Goal: Information Seeking & Learning: Learn about a topic

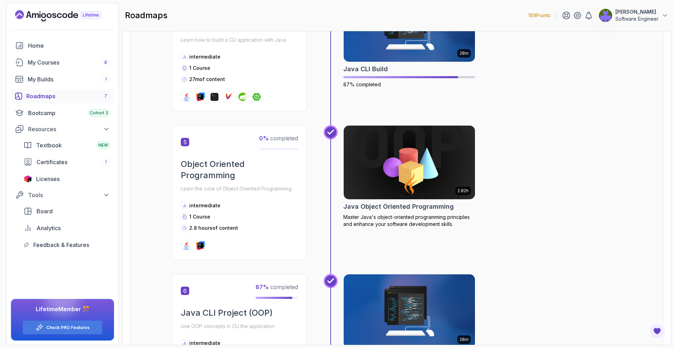
scroll to position [629, 0]
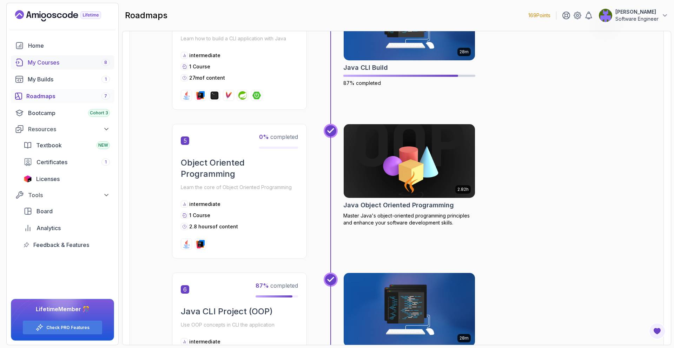
click at [56, 61] on div "My Courses 8" at bounding box center [69, 62] width 82 height 8
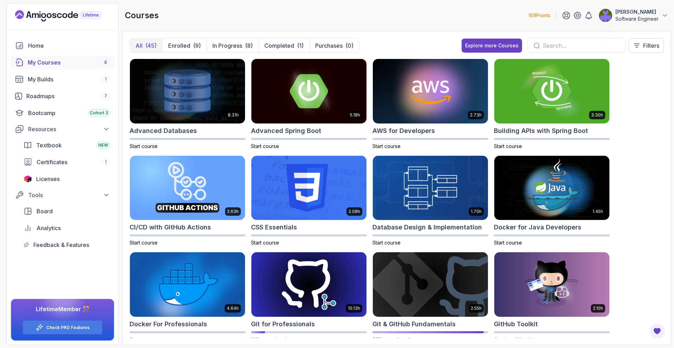
click at [341, 276] on img at bounding box center [309, 285] width 121 height 68
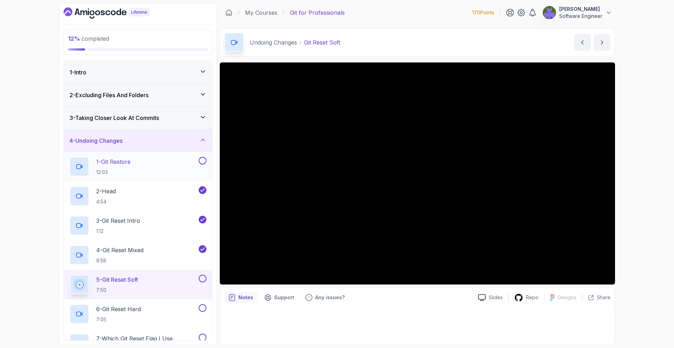
click at [192, 164] on div "1 - Git Restore 12:03" at bounding box center [134, 167] width 128 height 20
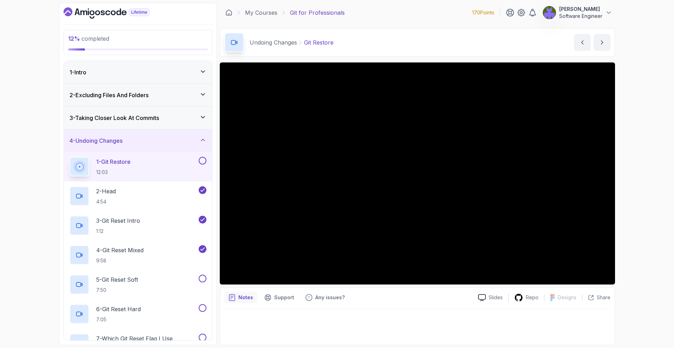
click at [70, 157] on button "1 - Git Restore 12:03" at bounding box center [138, 167] width 137 height 20
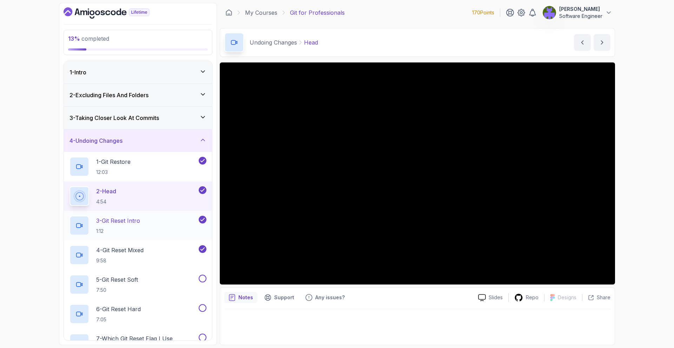
click at [144, 230] on div "3 - Git Reset Intro 1:12" at bounding box center [134, 226] width 128 height 20
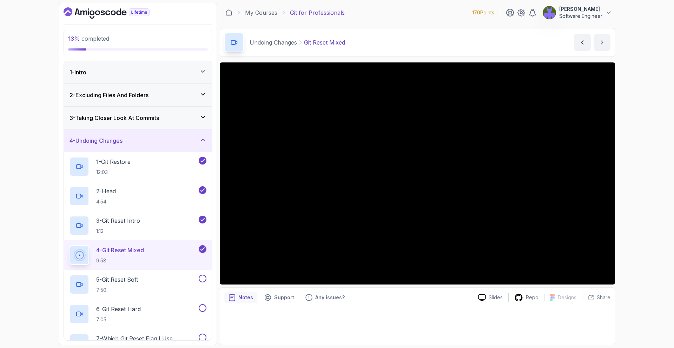
click at [70, 216] on button "3 - Git Reset Intro 1:12" at bounding box center [138, 226] width 137 height 20
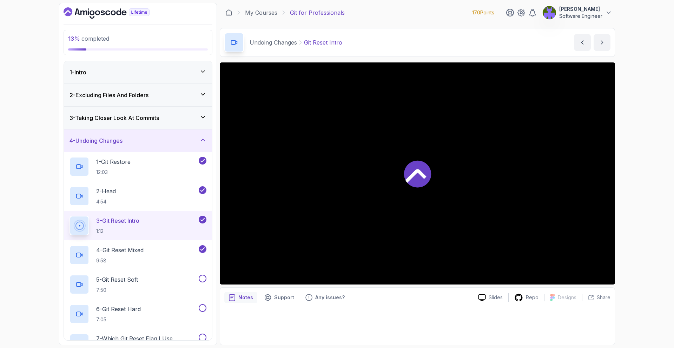
click at [511, 242] on div at bounding box center [417, 173] width 395 height 222
click at [173, 247] on div "4 - Git Reset Mixed 9:58" at bounding box center [134, 255] width 128 height 20
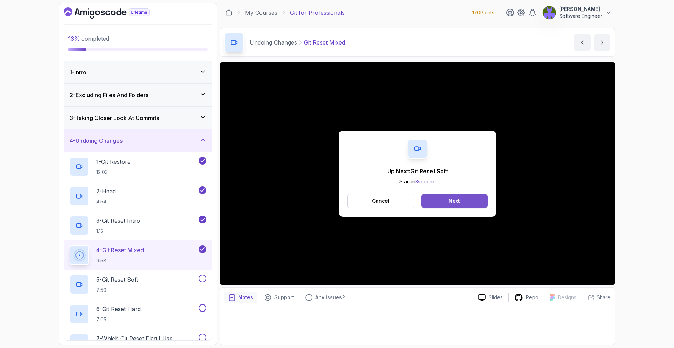
click at [466, 199] on button "Next" at bounding box center [454, 201] width 66 height 14
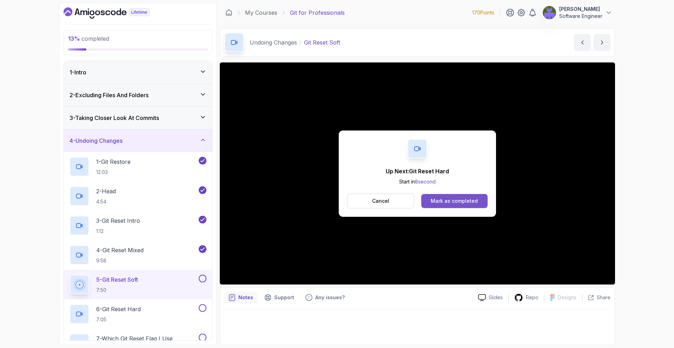
click at [438, 203] on div "Mark as completed" at bounding box center [454, 201] width 47 height 7
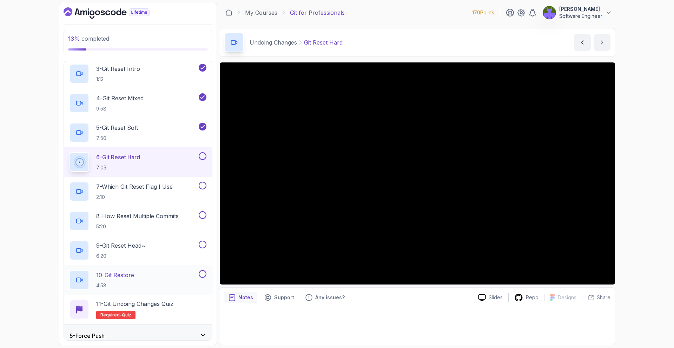
scroll to position [155, 0]
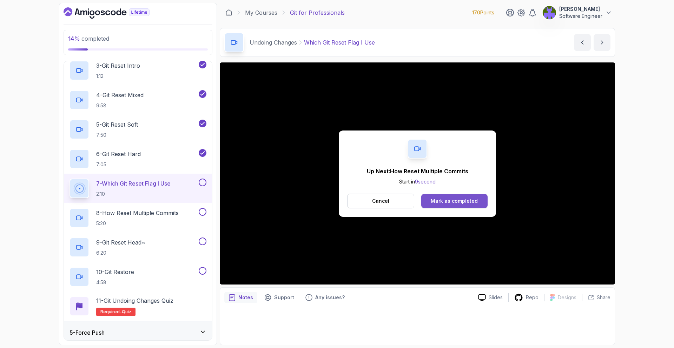
click at [468, 200] on div "Mark as completed" at bounding box center [454, 201] width 47 height 7
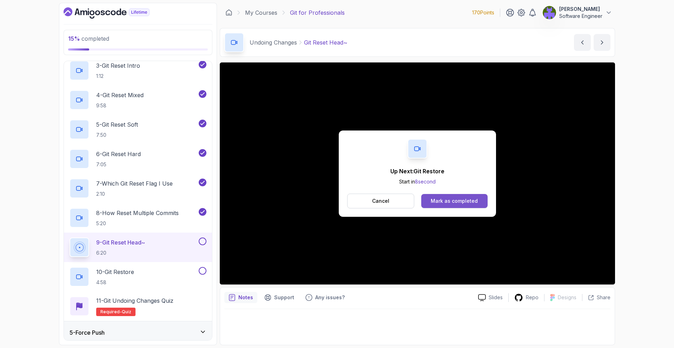
click at [458, 204] on div "Mark as completed" at bounding box center [454, 201] width 47 height 7
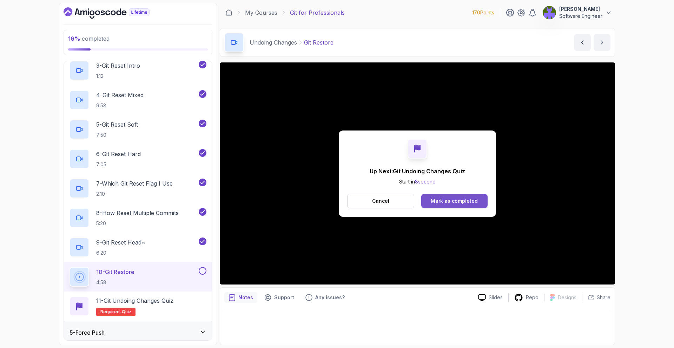
click at [480, 195] on button "Mark as completed" at bounding box center [454, 201] width 66 height 14
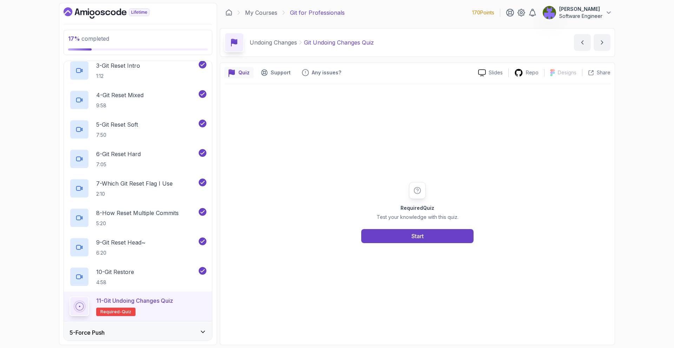
click at [452, 246] on div "Required Quiz Test your knowledge with this quiz. Start" at bounding box center [417, 212] width 386 height 257
click at [453, 242] on button "Start" at bounding box center [417, 236] width 112 height 14
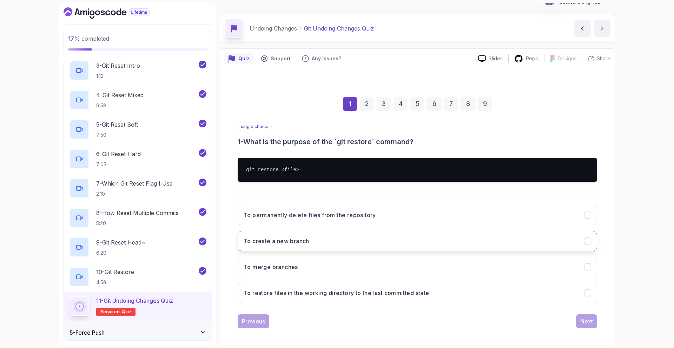
scroll to position [17, 0]
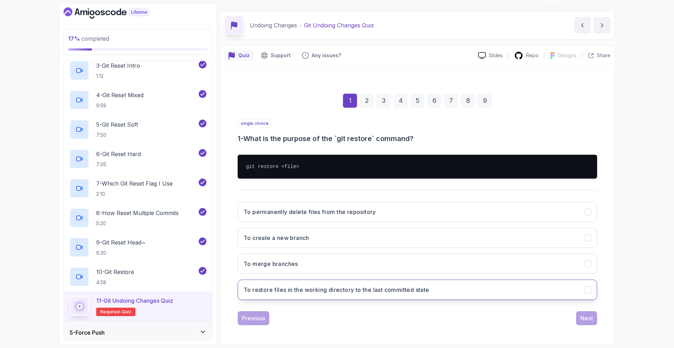
click at [403, 292] on h3 "To restore files in the working directory to the last committed state" at bounding box center [337, 290] width 186 height 8
click at [588, 320] on div "Next" at bounding box center [586, 318] width 13 height 8
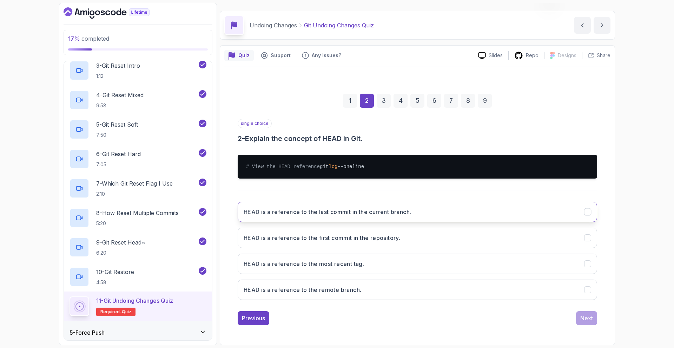
click at [379, 222] on button "HEAD is a reference to the last commit in the current branch." at bounding box center [417, 212] width 359 height 20
click at [586, 323] on div "Next" at bounding box center [586, 318] width 13 height 8
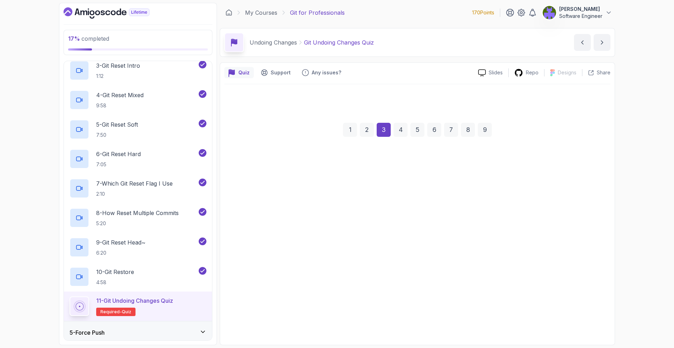
scroll to position [0, 0]
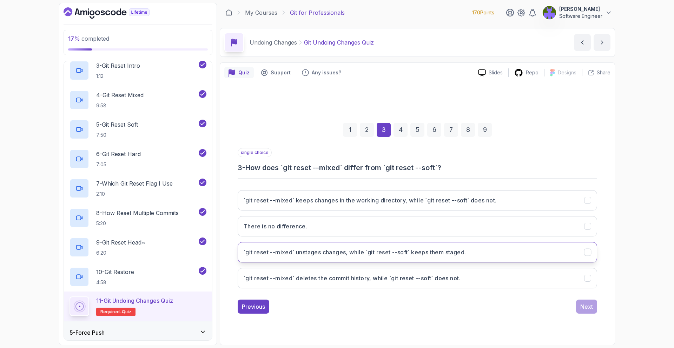
click at [463, 248] on h3 "`git reset --mixed` unstages changes, while `git reset --soft` keeps them stage…" at bounding box center [355, 252] width 222 height 8
click at [581, 306] on div "Next" at bounding box center [586, 307] width 13 height 8
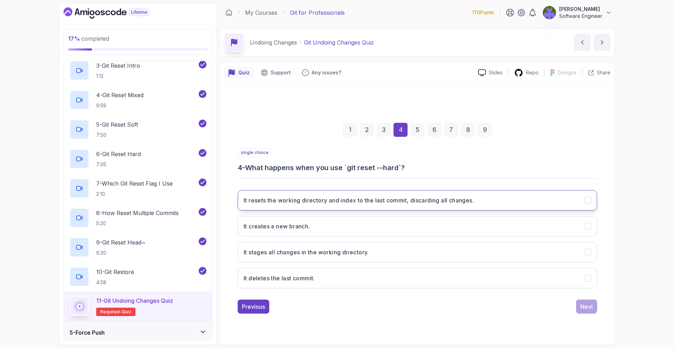
click at [435, 200] on h3 "It resets the working directory and index to the last commit, discarding all ch…" at bounding box center [359, 200] width 230 height 8
click at [581, 303] on div "Next" at bounding box center [586, 307] width 13 height 8
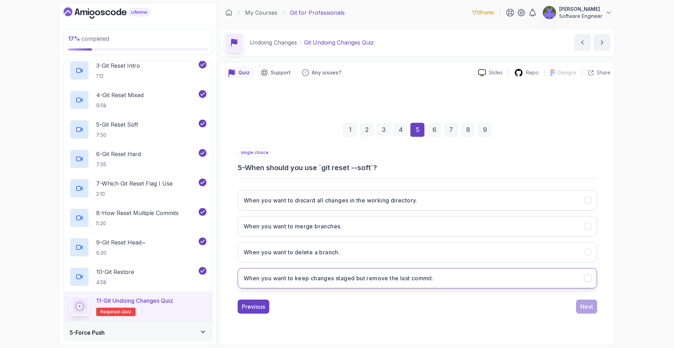
click at [386, 271] on button "When you want to keep changes staged but remove the last commit." at bounding box center [417, 278] width 359 height 20
click at [576, 304] on button "Next" at bounding box center [586, 307] width 21 height 14
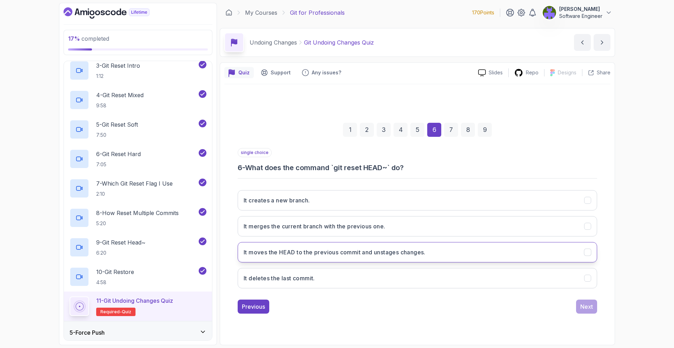
click at [383, 244] on button "It moves the HEAD to the previous commit and unstages changes." at bounding box center [417, 252] width 359 height 20
click at [582, 311] on button "Next" at bounding box center [586, 307] width 21 height 14
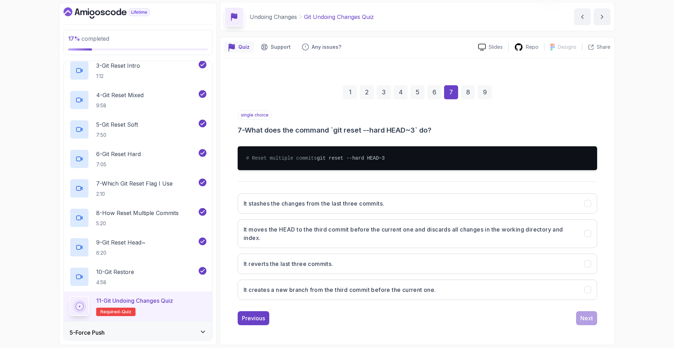
scroll to position [28, 0]
click at [386, 235] on h3 "It moves the HEAD to the third commit before the current one and discards all c…" at bounding box center [410, 233] width 332 height 17
click at [588, 323] on div "Next" at bounding box center [586, 318] width 13 height 8
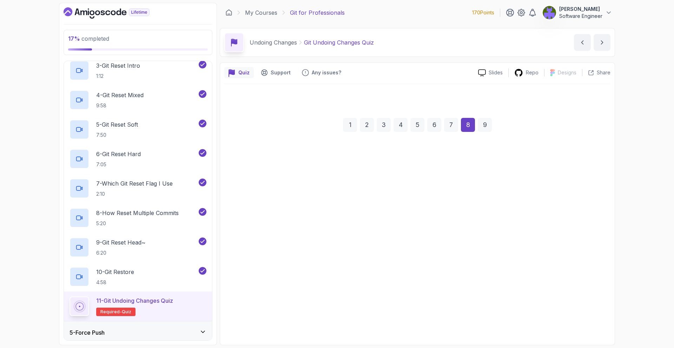
scroll to position [0, 0]
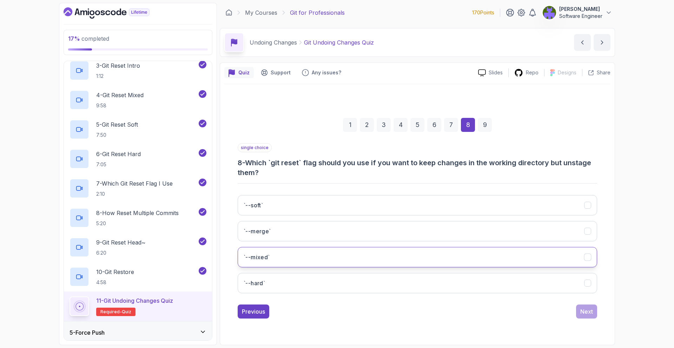
click at [391, 250] on button "`--mixed`" at bounding box center [417, 257] width 359 height 20
click at [586, 314] on div "Next" at bounding box center [586, 312] width 13 height 8
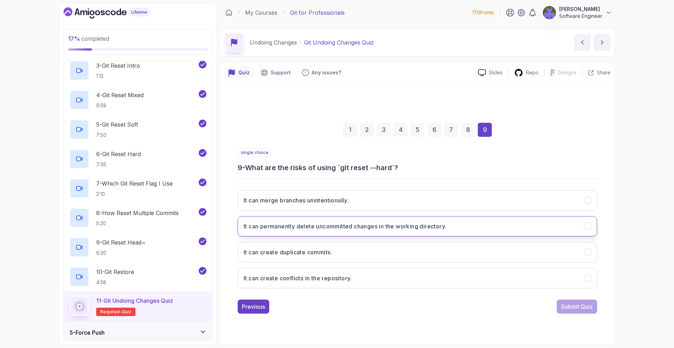
click at [365, 219] on button "It can permanently delete uncommitted changes in the working directory." at bounding box center [417, 226] width 359 height 20
click at [582, 303] on div "Submit Quiz" at bounding box center [577, 307] width 32 height 8
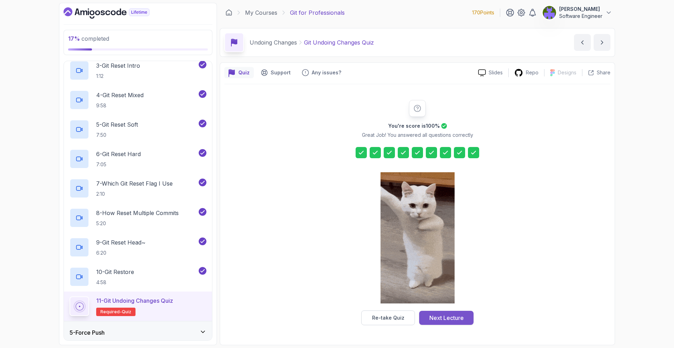
click at [438, 311] on button "Next Lecture" at bounding box center [446, 318] width 54 height 14
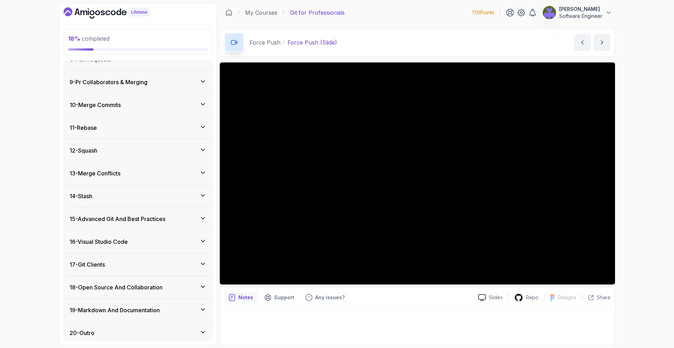
scroll to position [324, 0]
